Goal: Task Accomplishment & Management: Use online tool/utility

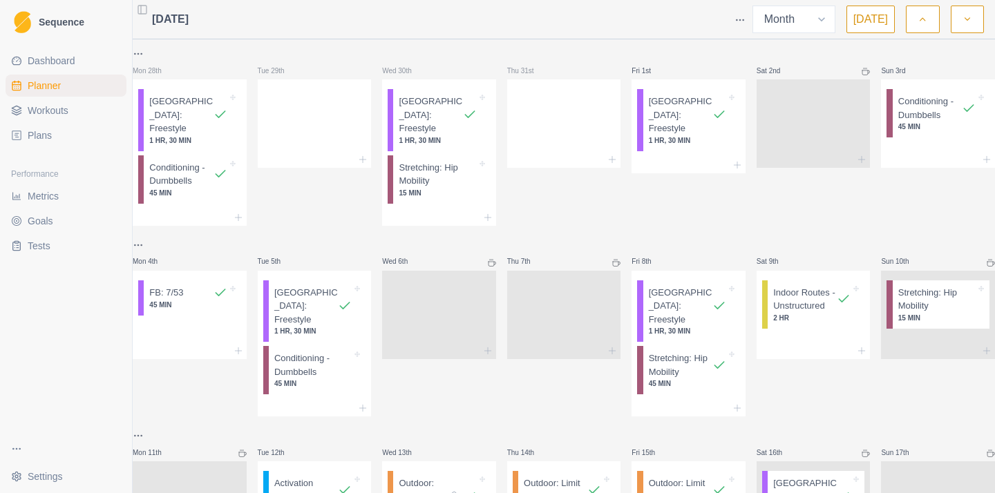
select select "month"
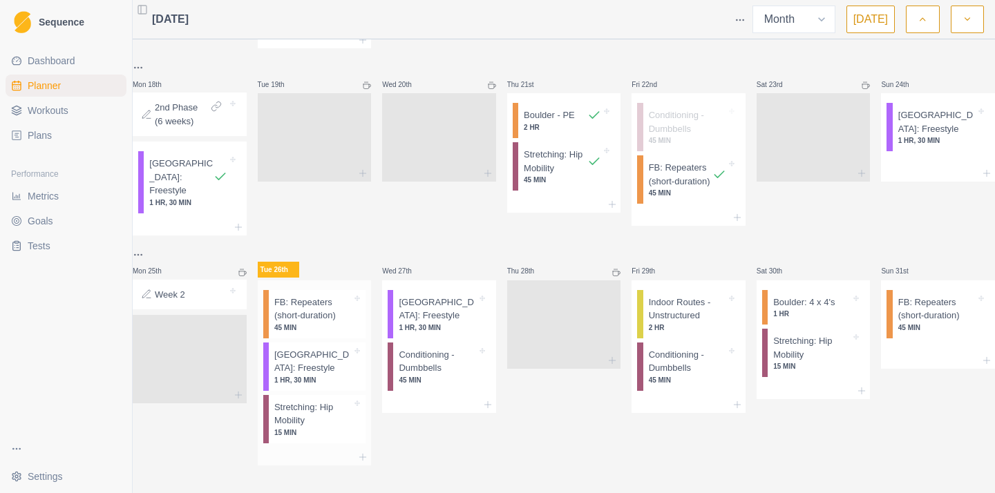
click at [322, 354] on p "[GEOGRAPHIC_DATA]: Freestyle" at bounding box center [312, 361] width 77 height 27
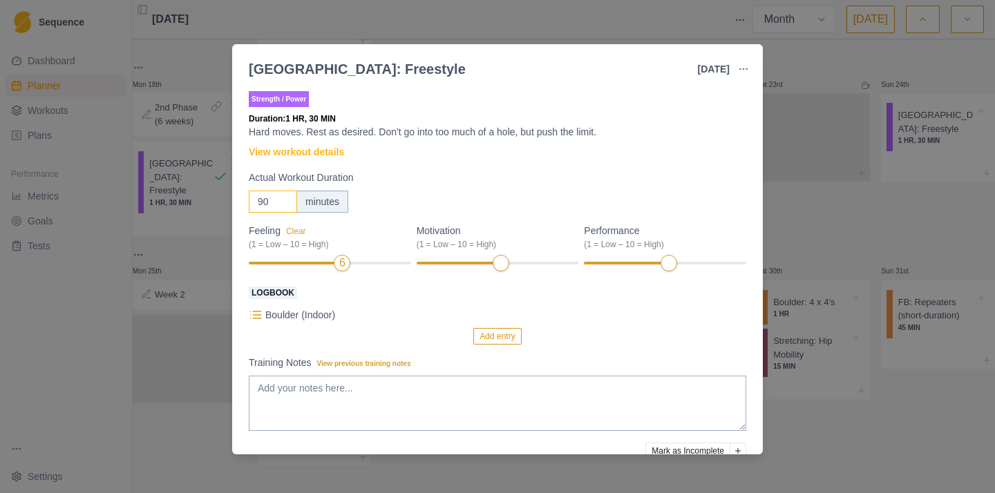
click at [285, 196] on input "90" at bounding box center [273, 202] width 48 height 22
drag, startPoint x: 271, startPoint y: 201, endPoint x: 230, endPoint y: 201, distance: 40.8
click at [230, 201] on div "[GEOGRAPHIC_DATA]: Freestyle [DATE] Link To Goal View Workout Metrics Edit Orig…" at bounding box center [497, 246] width 995 height 493
type input "180"
click at [386, 399] on textarea "Training Notes View previous training notes" at bounding box center [498, 403] width 498 height 55
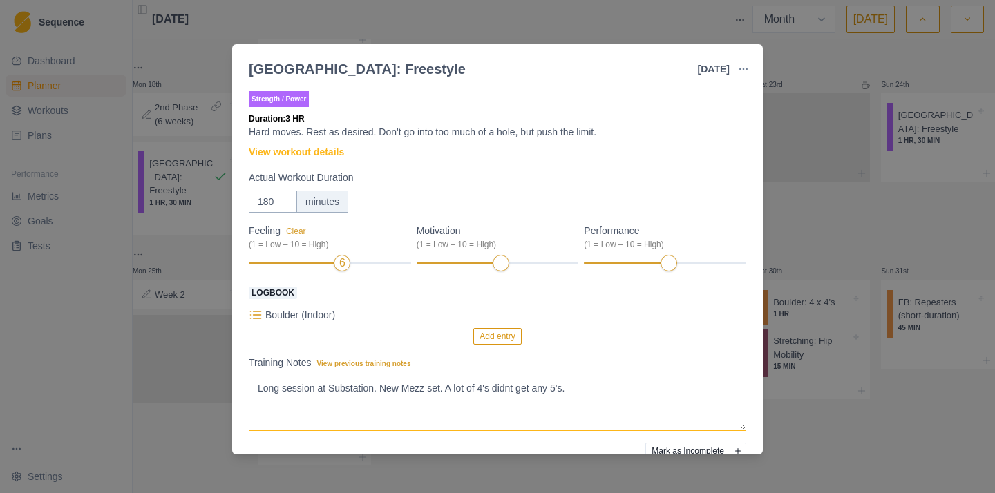
scroll to position [55, 0]
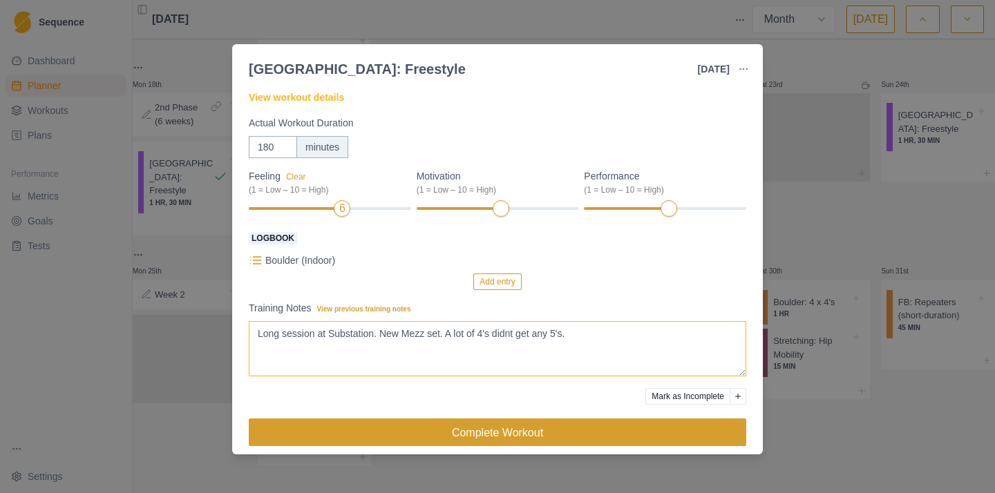
type textarea "Long session at Substation. New Mezz set. A lot of 4's didnt get any 5's."
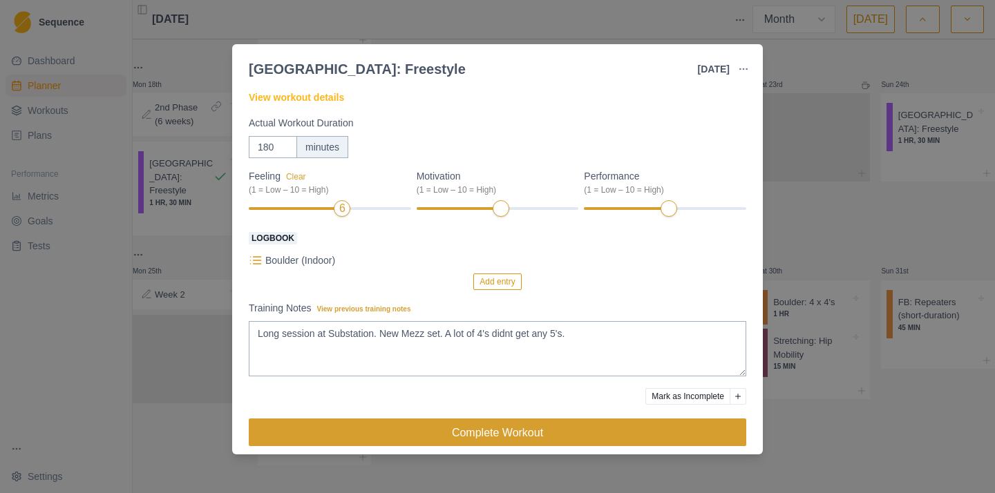
click at [622, 440] on button "Complete Workout" at bounding box center [498, 433] width 498 height 28
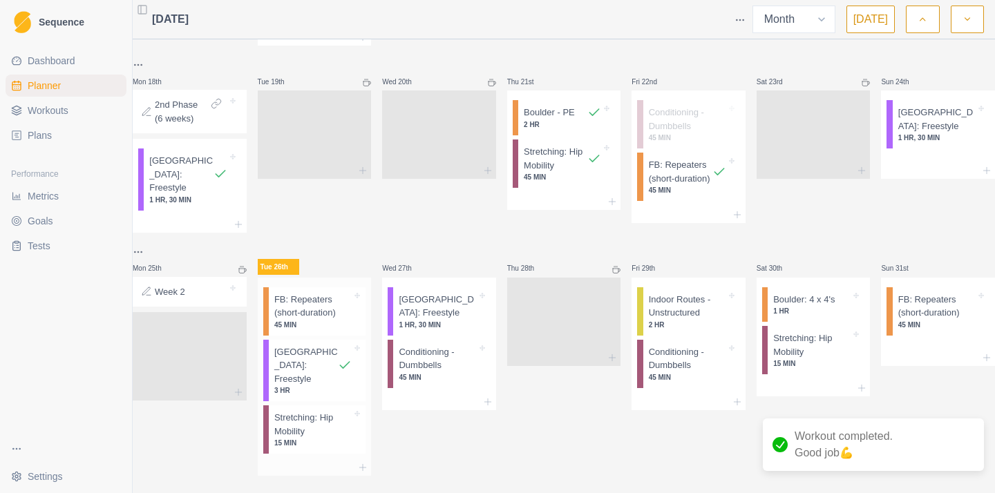
click at [319, 301] on p "FB: Repeaters (short-duration)" at bounding box center [312, 306] width 77 height 27
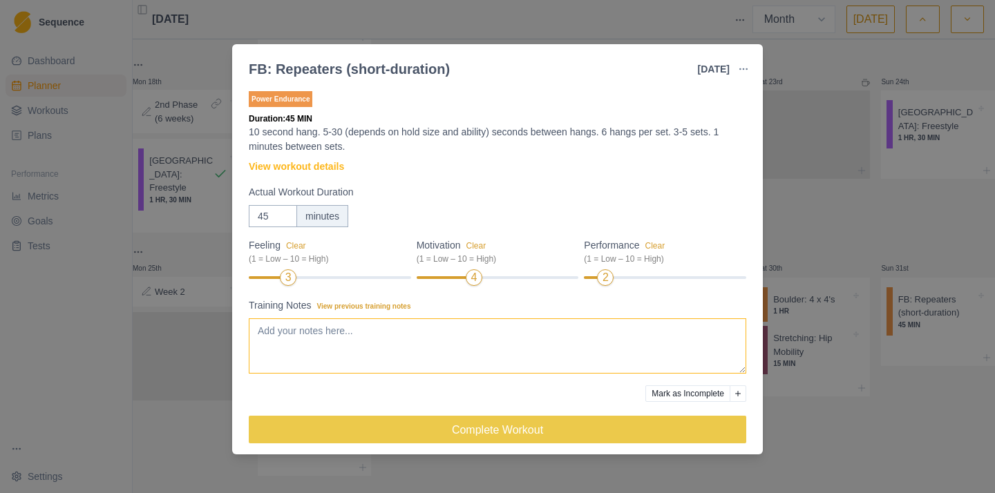
click at [525, 370] on textarea "Training Notes View previous training notes" at bounding box center [498, 346] width 498 height 55
type textarea "After the Substation session, which was a mistake. 2 sets of 6 on 20mm edge and…"
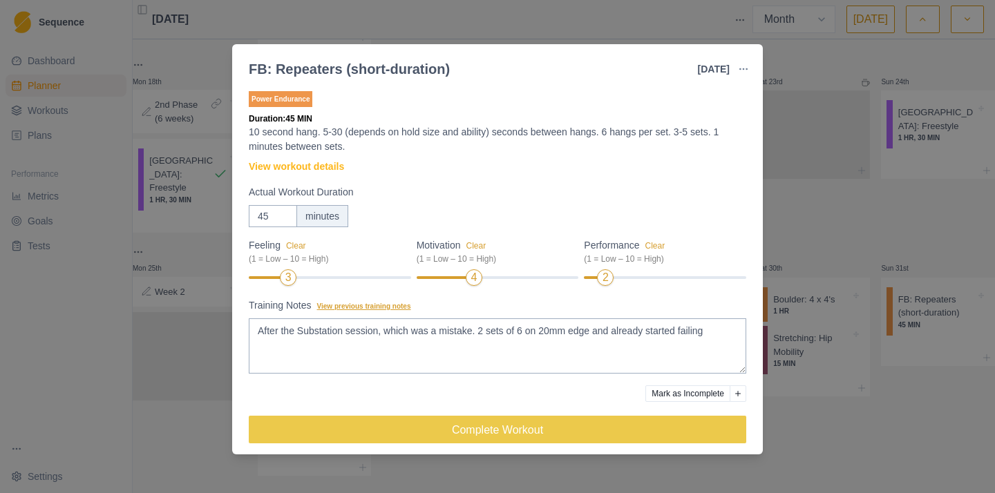
click at [361, 305] on span "View previous training notes" at bounding box center [364, 307] width 94 height 8
click at [361, 319] on textarea "After the Substation session, which was a mistake. 2 sets of 6 on 20mm edge and…" at bounding box center [498, 346] width 498 height 55
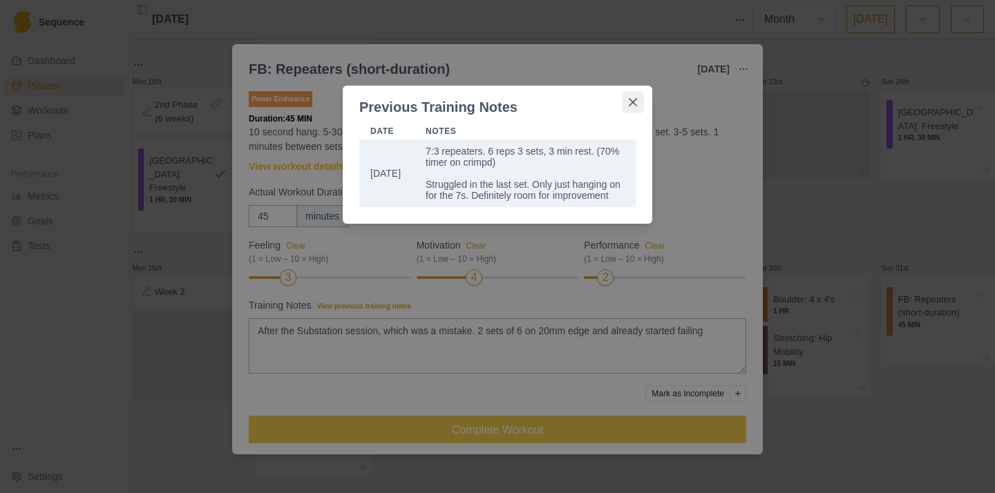
click at [637, 103] on icon "Close" at bounding box center [633, 102] width 8 height 8
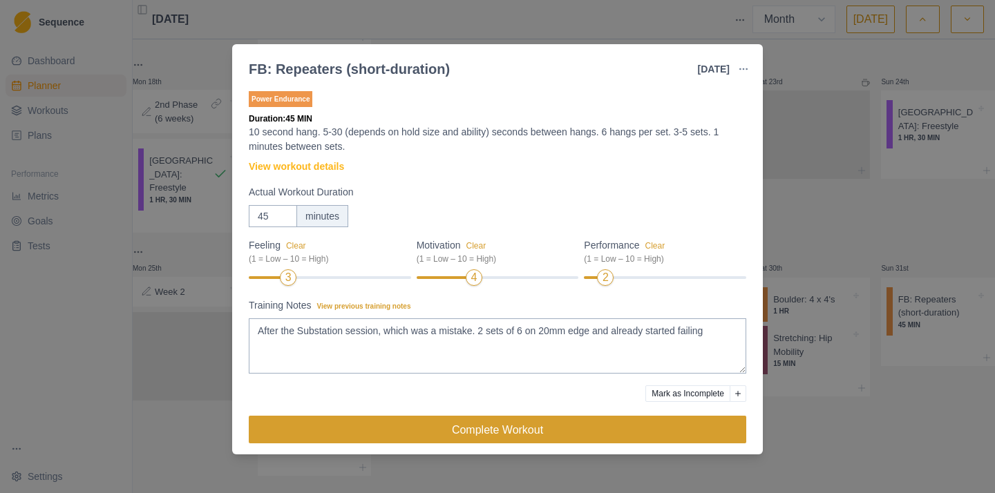
click at [572, 437] on button "Complete Workout" at bounding box center [498, 430] width 498 height 28
